Goal: Information Seeking & Learning: Check status

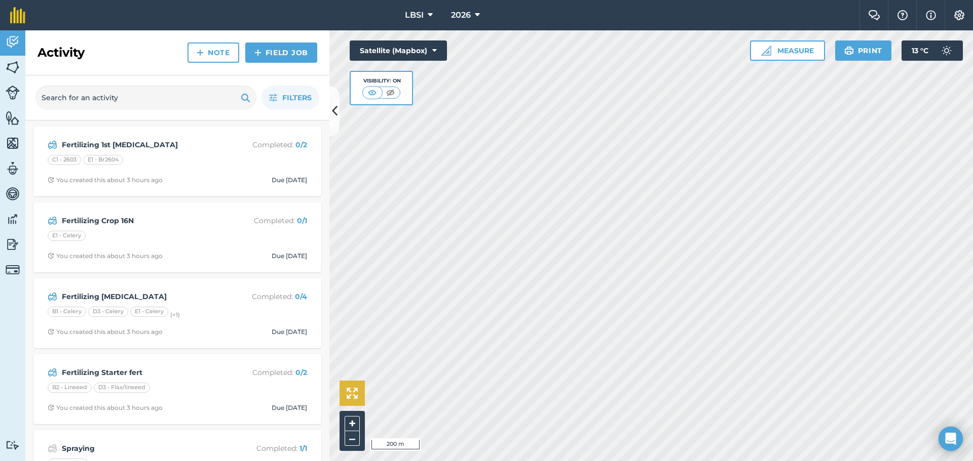
click at [341, 382] on div "Hello i 200 m + – Satellite (Mapbox) Visibility: On Measure Print 13 ° C" at bounding box center [650, 245] width 643 height 431
click at [478, 13] on icon at bounding box center [477, 15] width 5 height 12
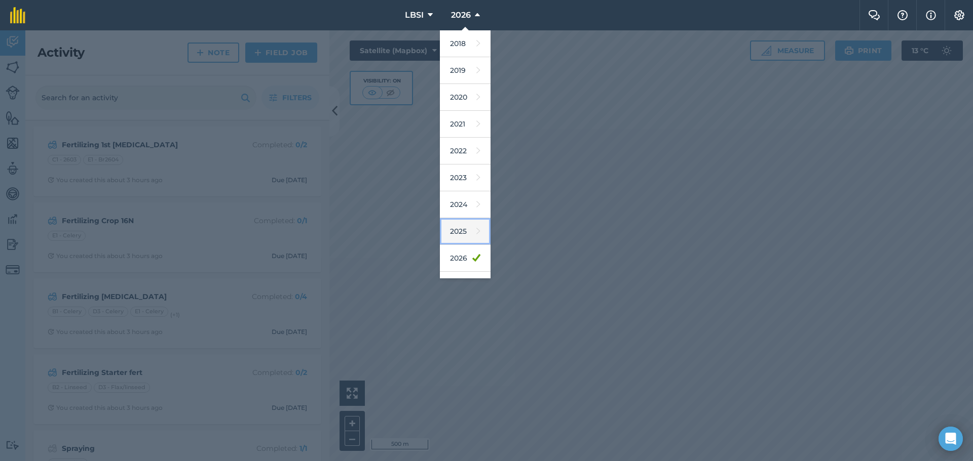
click at [462, 227] on link "2025" at bounding box center [465, 231] width 51 height 27
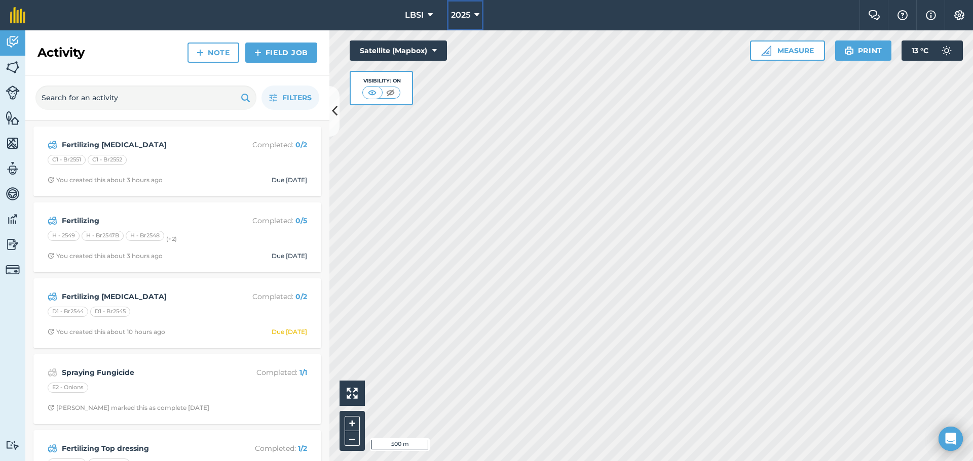
click at [476, 14] on icon at bounding box center [476, 15] width 5 height 12
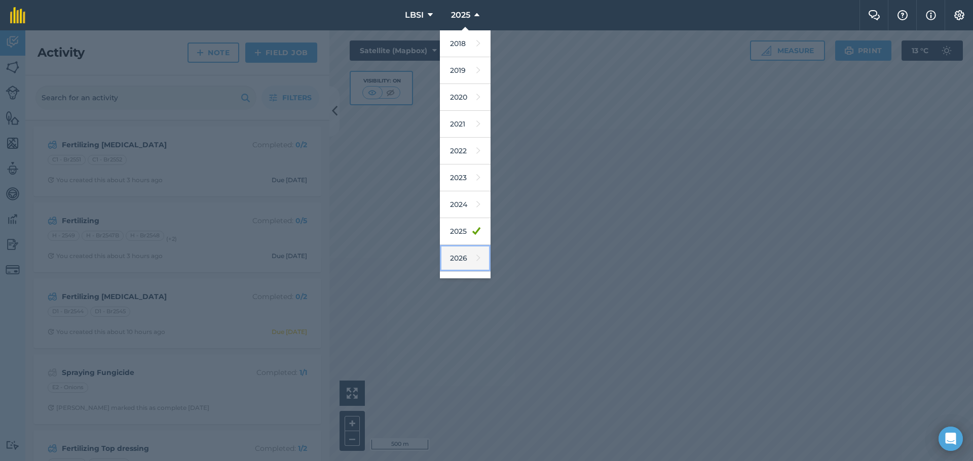
click at [452, 254] on link "2026" at bounding box center [465, 258] width 51 height 27
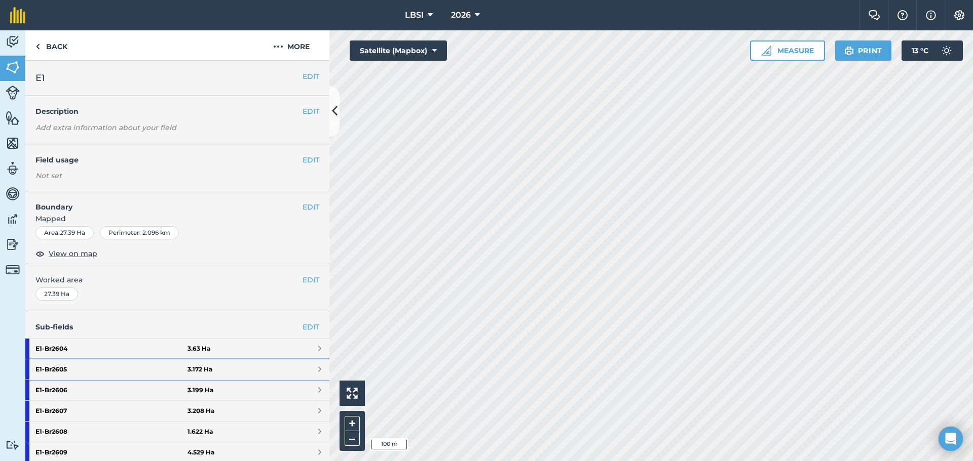
click at [62, 370] on strong "E1 - Br2605" at bounding box center [111, 370] width 152 height 20
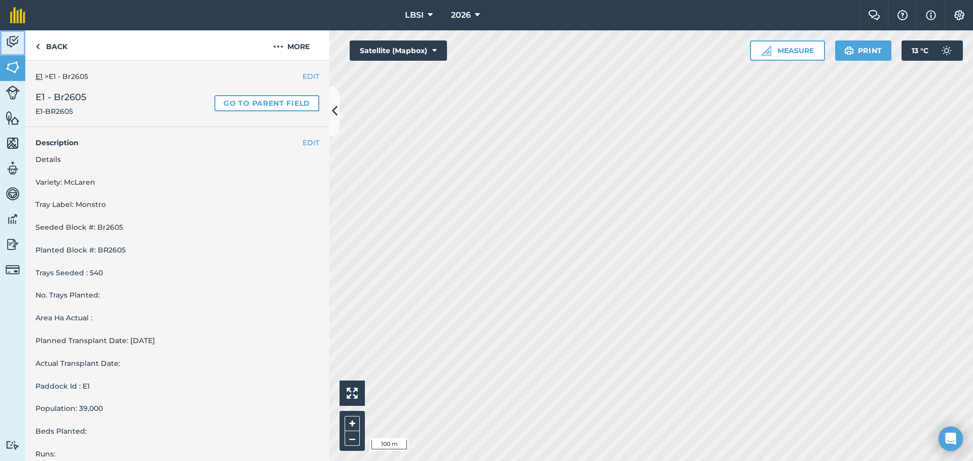
click at [14, 43] on img at bounding box center [13, 41] width 14 height 15
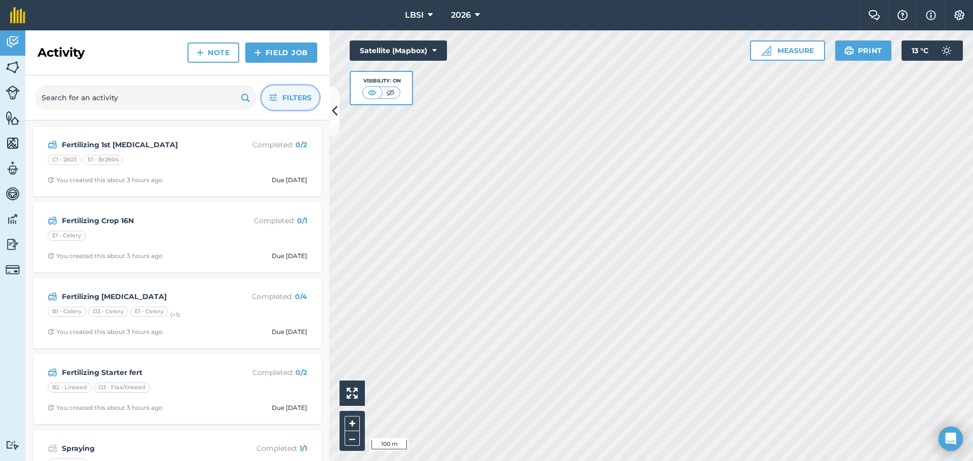
click at [285, 97] on span "Filters" at bounding box center [296, 97] width 29 height 11
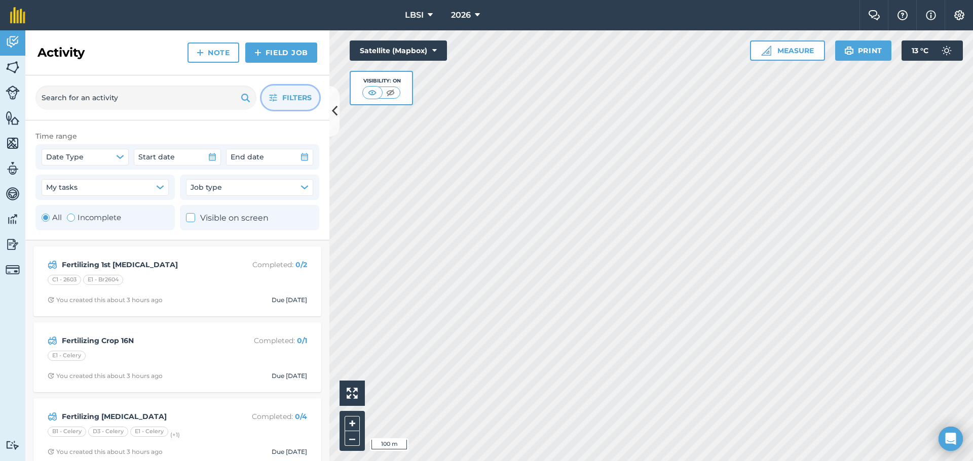
click at [72, 215] on div "Toggle Activity" at bounding box center [71, 218] width 8 height 8
radio input "false"
radio input "true"
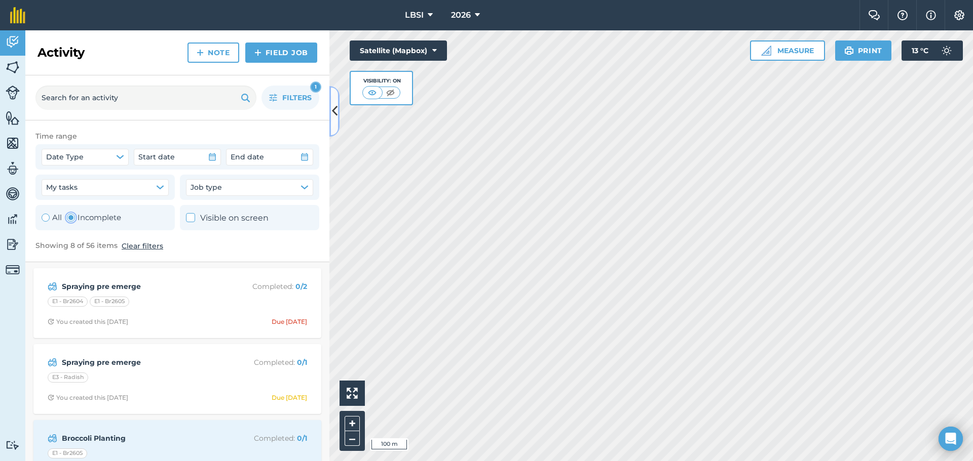
click at [333, 116] on icon at bounding box center [335, 111] width 6 height 18
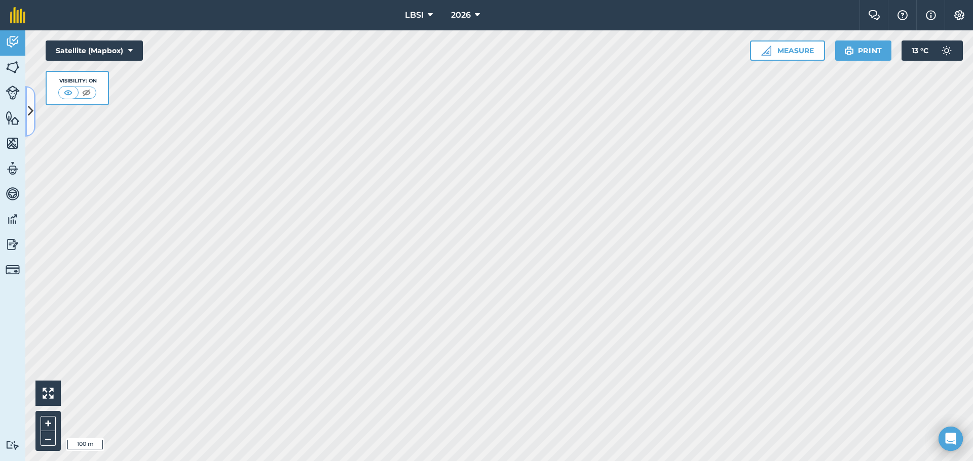
click at [31, 110] on icon at bounding box center [31, 111] width 6 height 18
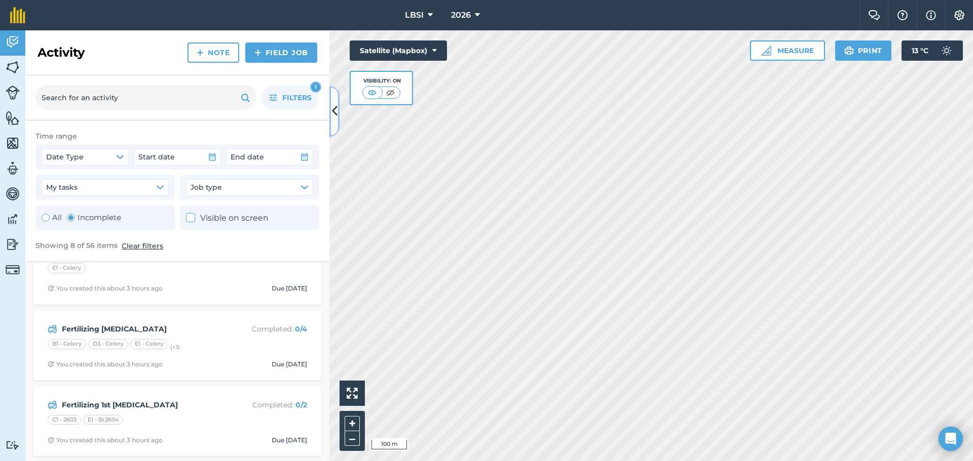
scroll to position [415, 0]
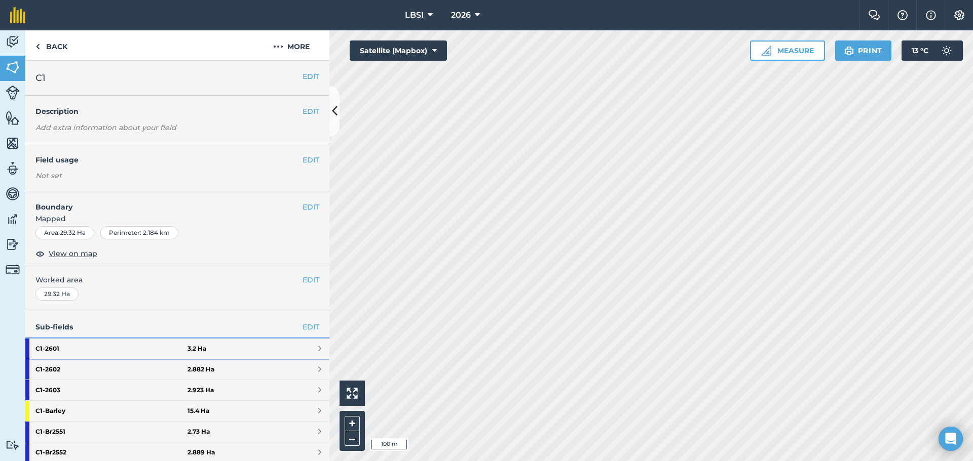
click at [72, 347] on strong "C1 - 2601" at bounding box center [111, 349] width 152 height 20
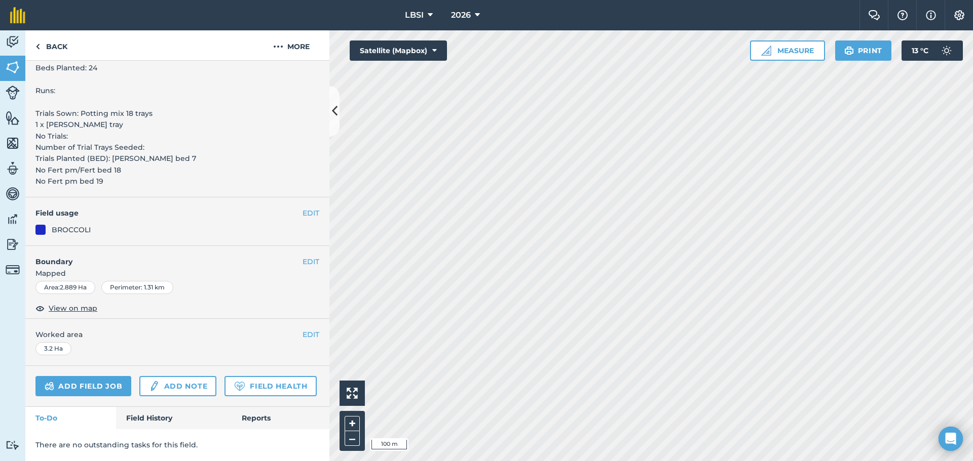
scroll to position [392, 0]
click at [153, 415] on link "Field History" at bounding box center [173, 418] width 115 height 22
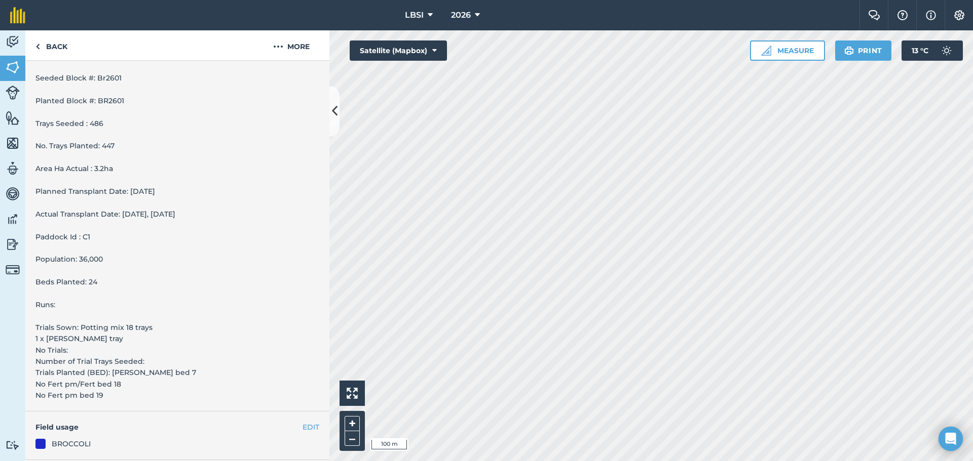
scroll to position [149, 0]
